Goal: Transaction & Acquisition: Obtain resource

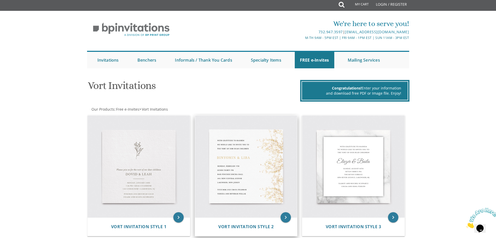
scroll to position [2, 0]
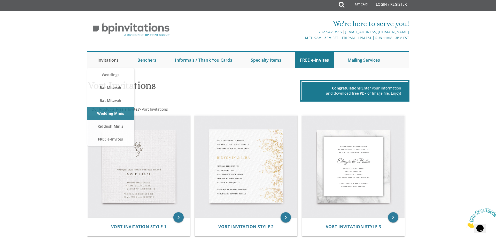
click at [111, 60] on link "Invitations" at bounding box center [108, 60] width 32 height 17
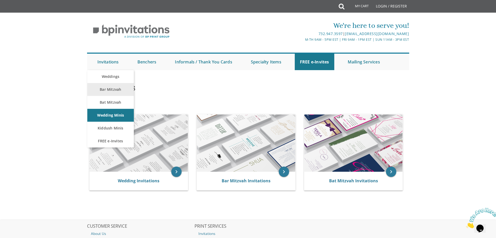
click at [108, 89] on link "Bar Mitzvah" at bounding box center [110, 89] width 46 height 13
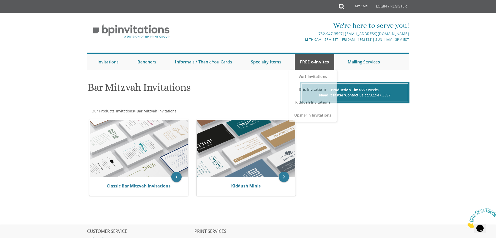
click at [313, 59] on link "FREE e-Invites" at bounding box center [315, 62] width 40 height 17
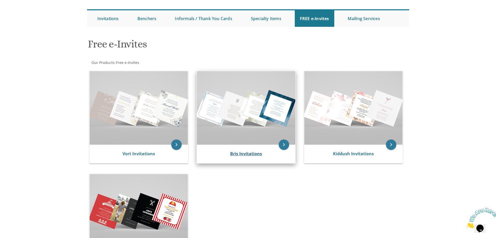
scroll to position [44, 0]
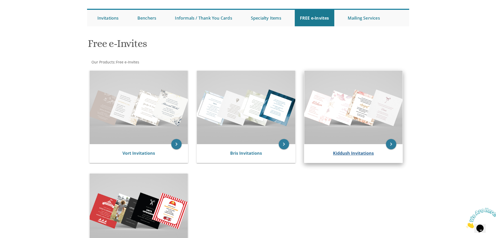
click at [361, 154] on link "Kiddush Invitations" at bounding box center [353, 154] width 41 height 6
click at [356, 153] on link "Kiddush Invitations" at bounding box center [353, 154] width 41 height 6
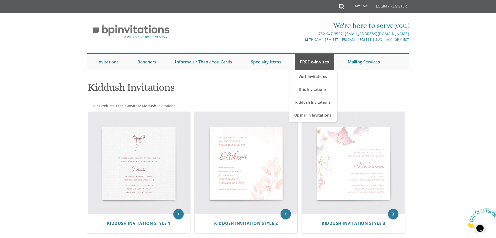
click at [328, 63] on link "FREE e-Invites" at bounding box center [315, 62] width 40 height 17
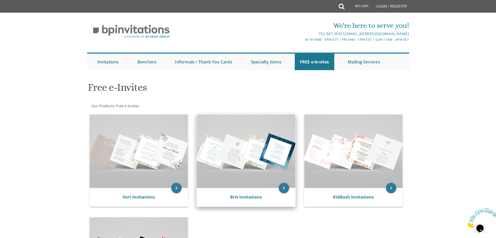
click at [269, 180] on img at bounding box center [246, 152] width 98 height 74
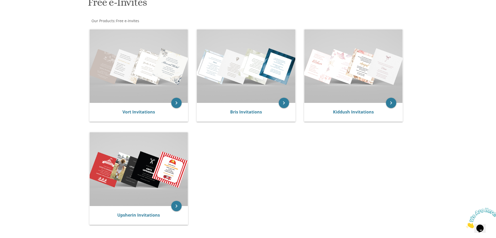
scroll to position [85, 0]
click at [146, 76] on img at bounding box center [139, 66] width 98 height 74
click at [149, 111] on link "Vort Invitations" at bounding box center [138, 112] width 33 height 6
click at [162, 91] on img at bounding box center [139, 66] width 98 height 74
click at [175, 103] on icon "keyboard_arrow_right" at bounding box center [176, 103] width 10 height 10
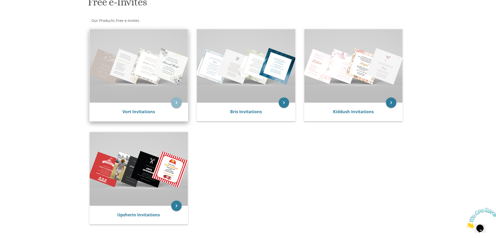
click at [178, 103] on icon "keyboard_arrow_right" at bounding box center [176, 103] width 10 height 10
